Goal: Navigation & Orientation: Find specific page/section

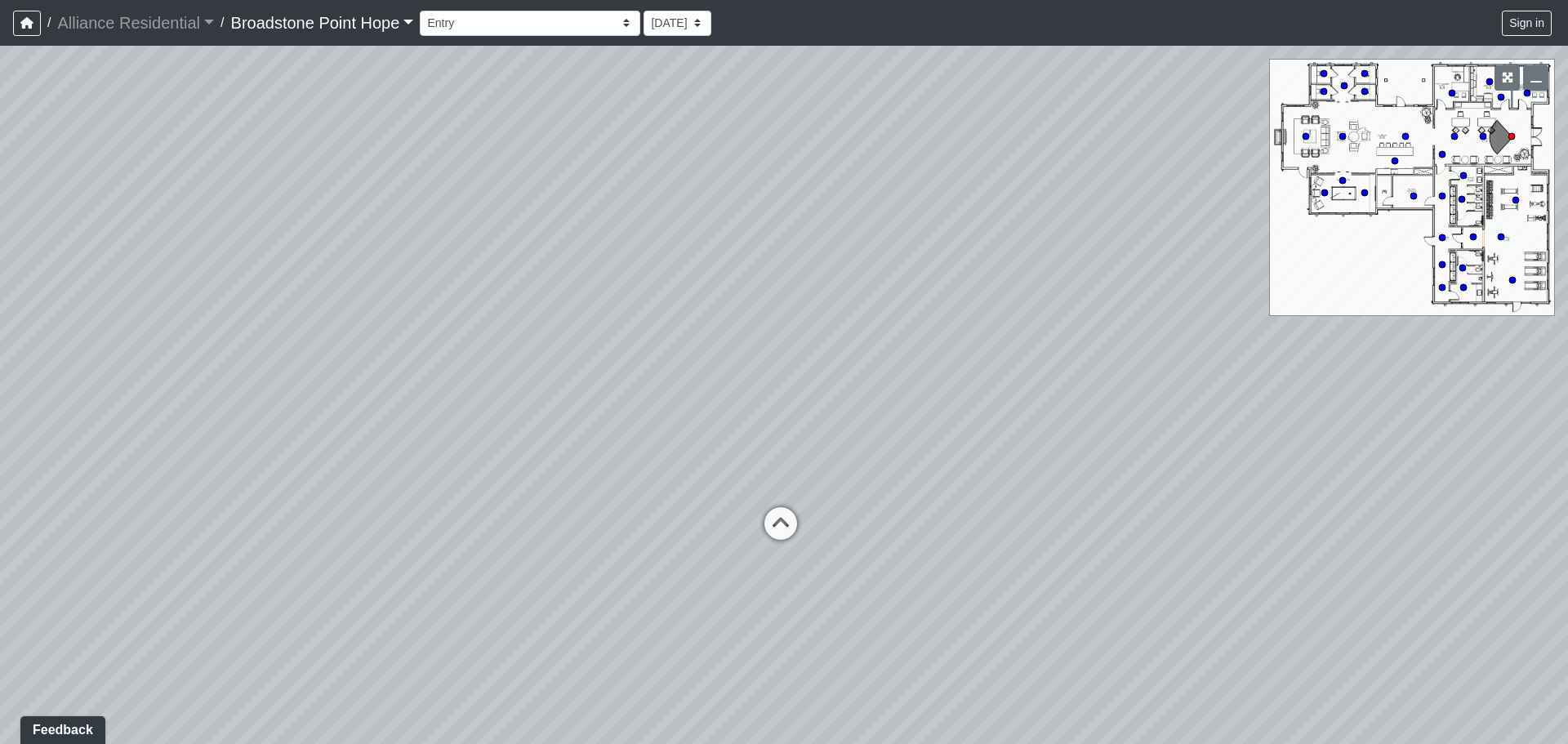
drag, startPoint x: 746, startPoint y: 365, endPoint x: 750, endPoint y: 356, distance: 9.8
click at [750, 356] on div "Loading... Leasing Desks 1 Loading... Breakroom 1 Loading... Leasing Office 1" at bounding box center [784, 394] width 1568 height 698
click at [782, 522] on icon at bounding box center [789, 531] width 49 height 49
click at [787, 570] on icon at bounding box center [792, 574] width 49 height 49
drag, startPoint x: 642, startPoint y: 477, endPoint x: 1017, endPoint y: 440, distance: 376.8
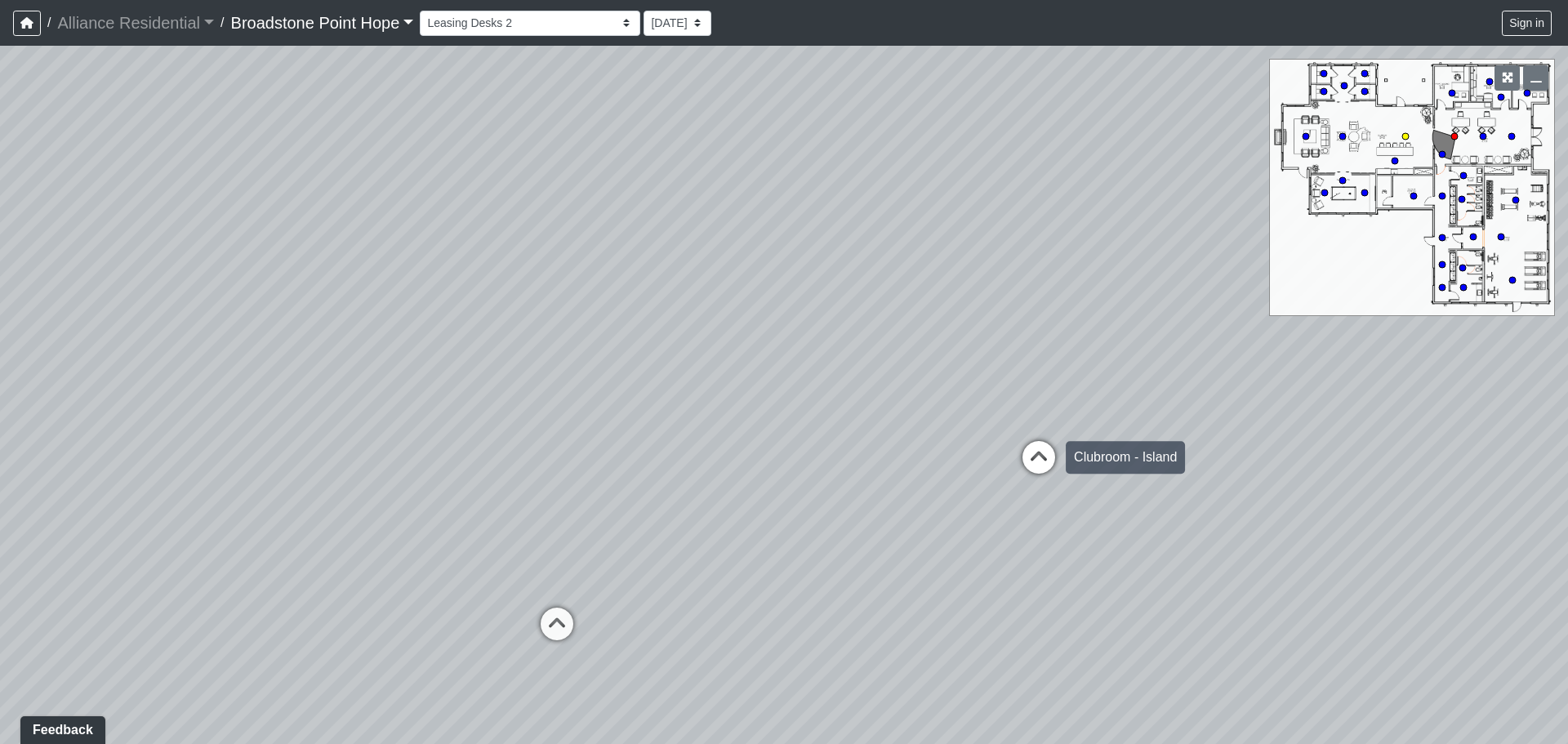
click at [1017, 440] on div "Loading... Leasing Desks 1 Loading... Breakroom 1 Loading... Leasing Office 1 L…" at bounding box center [784, 394] width 1568 height 698
click at [445, 472] on div "Loading... Leasing Desks 1 Loading... Breakroom 1 Loading... Leasing Office 1 L…" at bounding box center [784, 394] width 1568 height 698
click at [432, 455] on div "Loading... Leasing Desks 1 Loading... Breakroom 1 Loading... Leasing Office 1 L…" at bounding box center [784, 394] width 1568 height 698
click at [555, 623] on icon at bounding box center [557, 631] width 49 height 49
drag, startPoint x: 492, startPoint y: 479, endPoint x: 667, endPoint y: 500, distance: 176.3
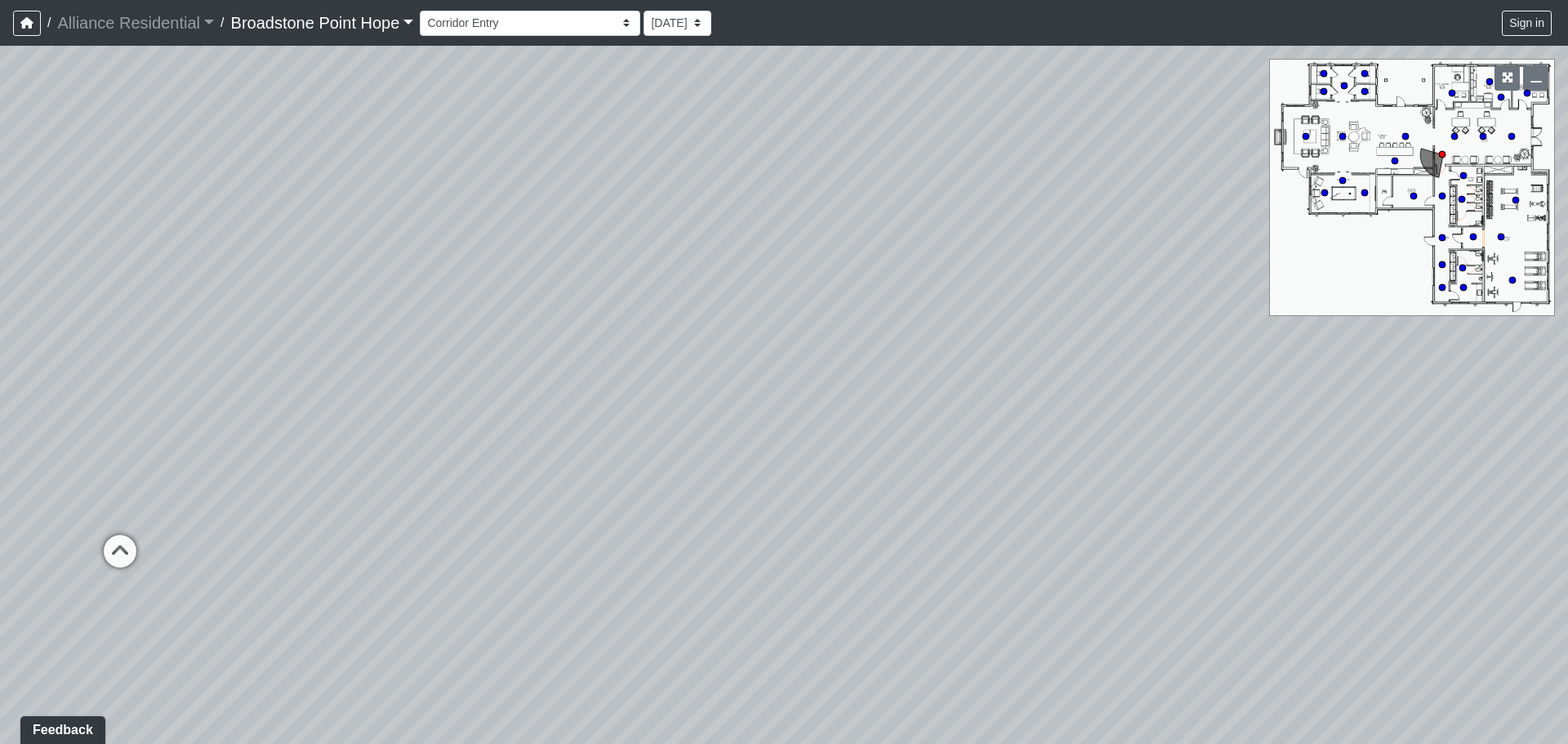
drag, startPoint x: 667, startPoint y: 500, endPoint x: 506, endPoint y: 487, distance: 161.5
click at [255, 381] on div "Loading... Leasing Desks 1 Loading... Breakroom 1 Loading... Leasing Office 1 L…" at bounding box center [784, 394] width 1568 height 698
drag, startPoint x: 1107, startPoint y: 480, endPoint x: 558, endPoint y: 408, distance: 553.7
click at [558, 408] on div "Loading... Leasing Desks 1 Loading... Breakroom 1 Loading... Leasing Office 1 L…" at bounding box center [784, 394] width 1568 height 698
click at [1128, 335] on div "Loading... Leasing Desks 1 Loading... Breakroom 1 Loading... Leasing Office 1 L…" at bounding box center [784, 394] width 1568 height 698
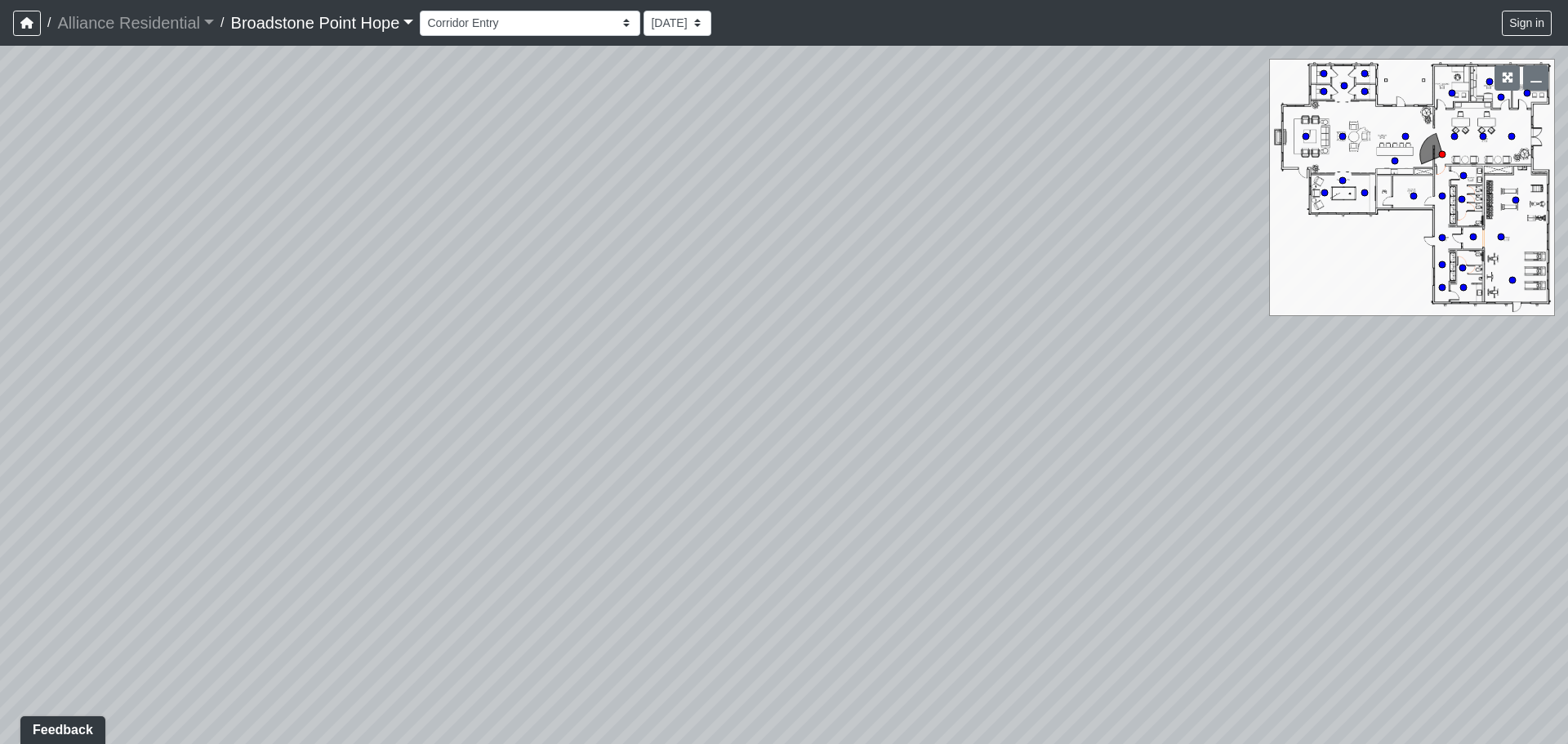
click at [1021, 333] on div "Loading... Leasing Desks 1 Loading... Breakroom 1 Loading... Leasing Office 1 L…" at bounding box center [784, 394] width 1568 height 698
click at [1395, 163] on circle at bounding box center [1394, 160] width 6 height 6
drag, startPoint x: 811, startPoint y: 297, endPoint x: 1267, endPoint y: 291, distance: 456.0
click at [1266, 287] on div "Loading... Leasing Desks 1 Loading... Breakroom 1 Loading... Leasing Office 1 L…" at bounding box center [784, 394] width 1568 height 698
click at [786, 386] on div "Loading... Leasing Desks 1 Loading... Breakroom 1 Loading... Leasing Office 1 L…" at bounding box center [784, 394] width 1568 height 698
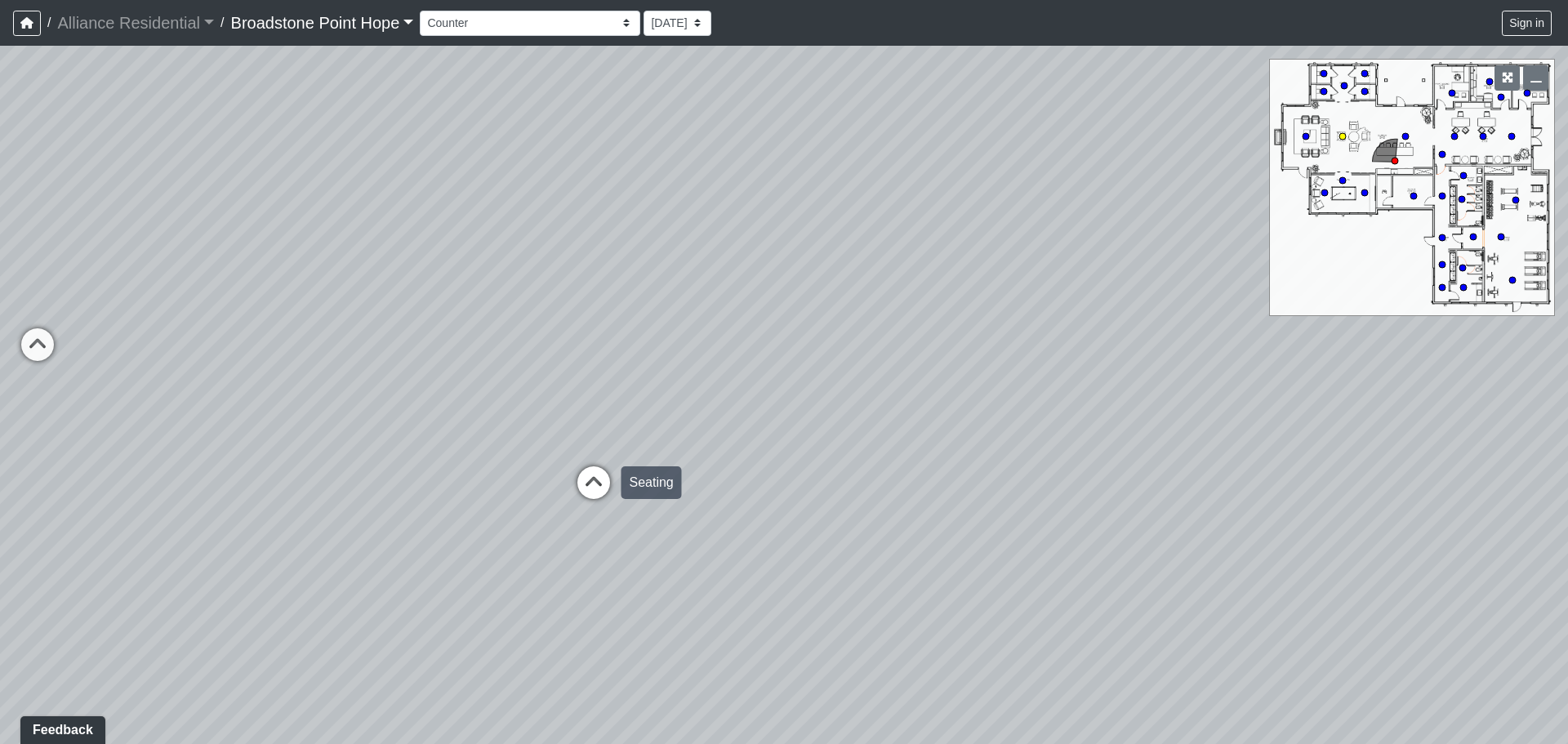
click at [585, 485] on icon at bounding box center [593, 490] width 49 height 49
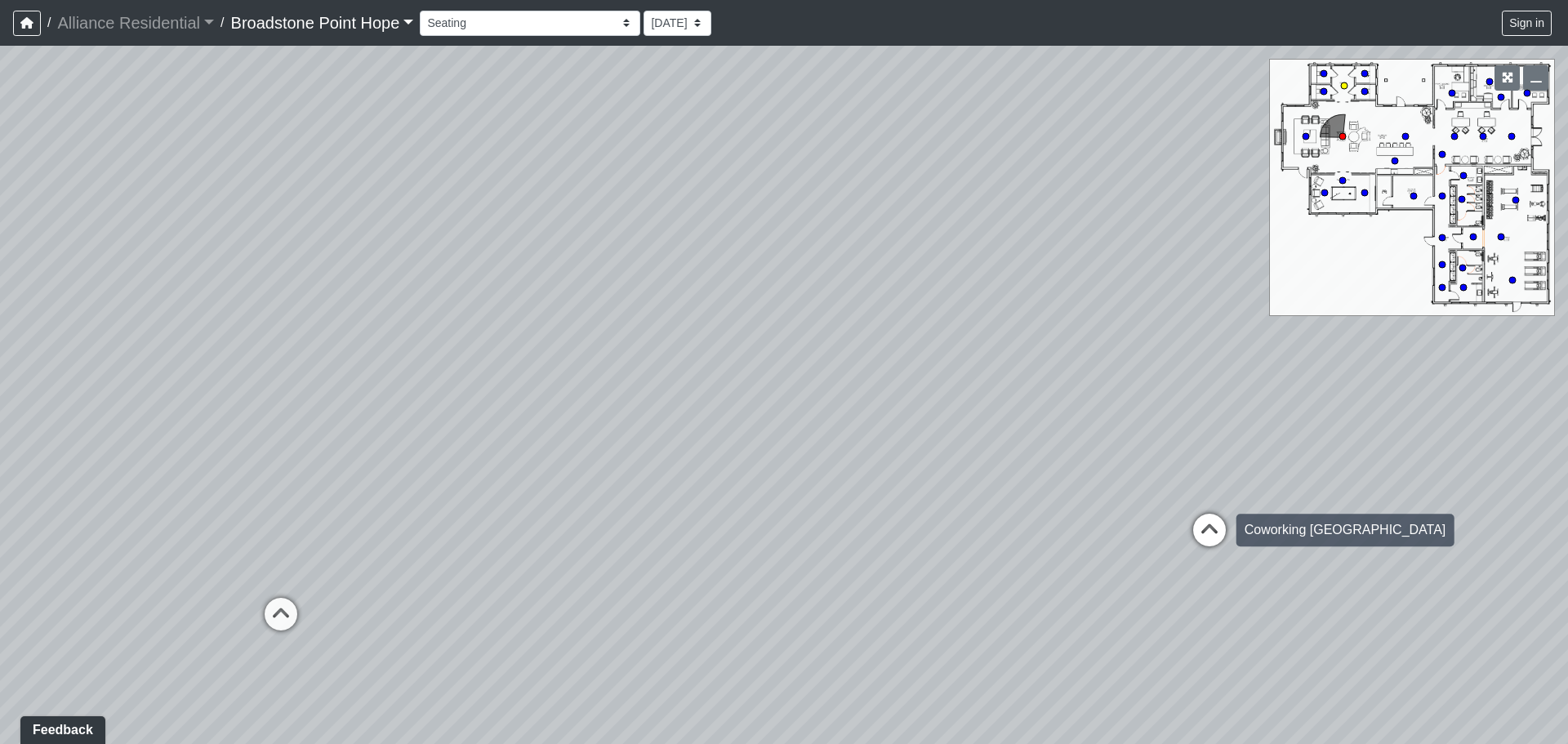
click at [1189, 518] on icon at bounding box center [1209, 538] width 49 height 49
select select "c9FLZ5ckvxAFdPJVw4YK6M"
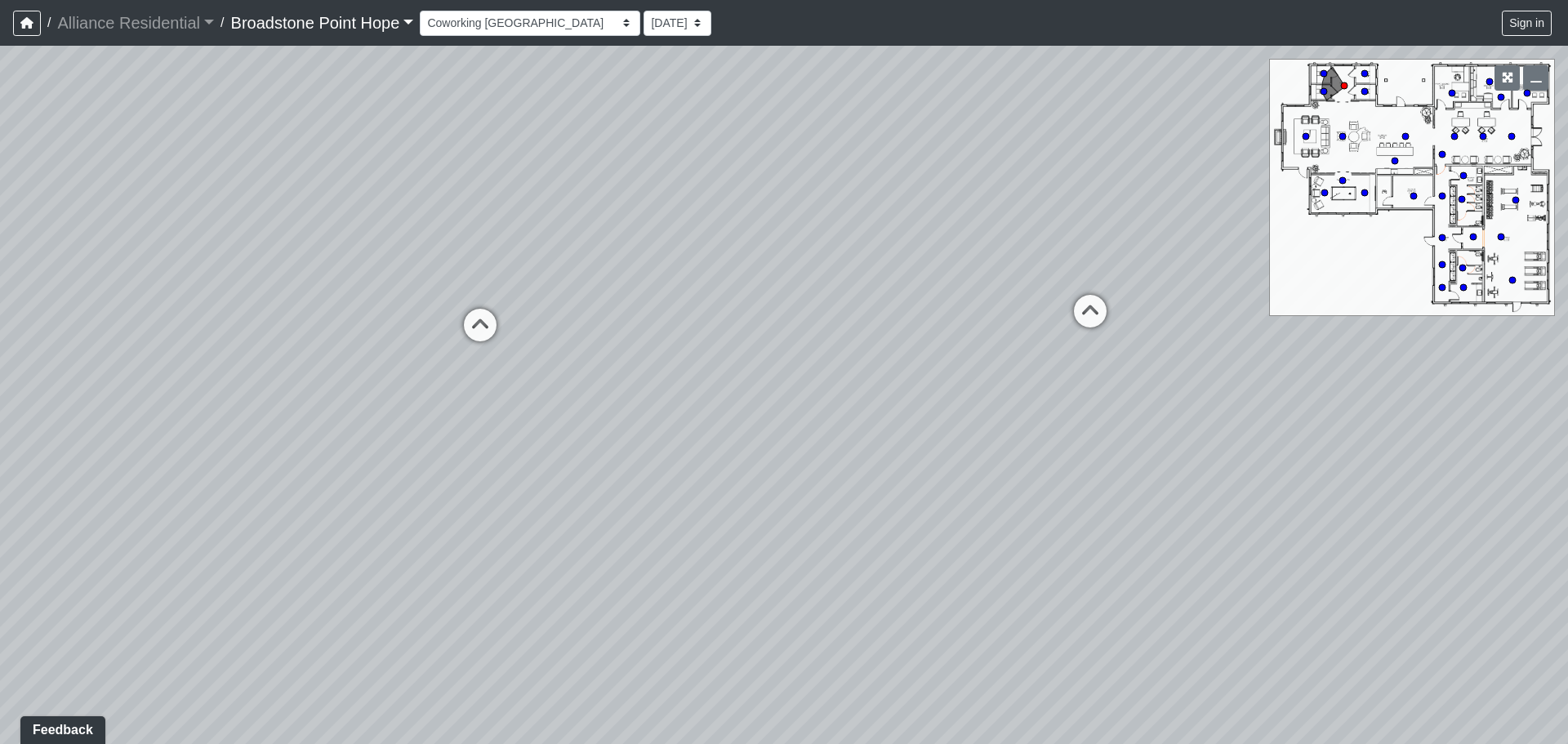
drag, startPoint x: 900, startPoint y: 420, endPoint x: 1360, endPoint y: 411, distance: 460.1
click at [1387, 397] on div "Loading... Leasing Desks 1 Loading... Breakroom 1 Loading... Leasing Office 1 L…" at bounding box center [784, 394] width 1568 height 698
drag, startPoint x: 633, startPoint y: 504, endPoint x: 963, endPoint y: 515, distance: 330.2
click at [963, 515] on div "Loading... Leasing Desks 1 Loading... Breakroom 1 Loading... Leasing Office 1 L…" at bounding box center [784, 394] width 1568 height 698
